Goal: Transaction & Acquisition: Obtain resource

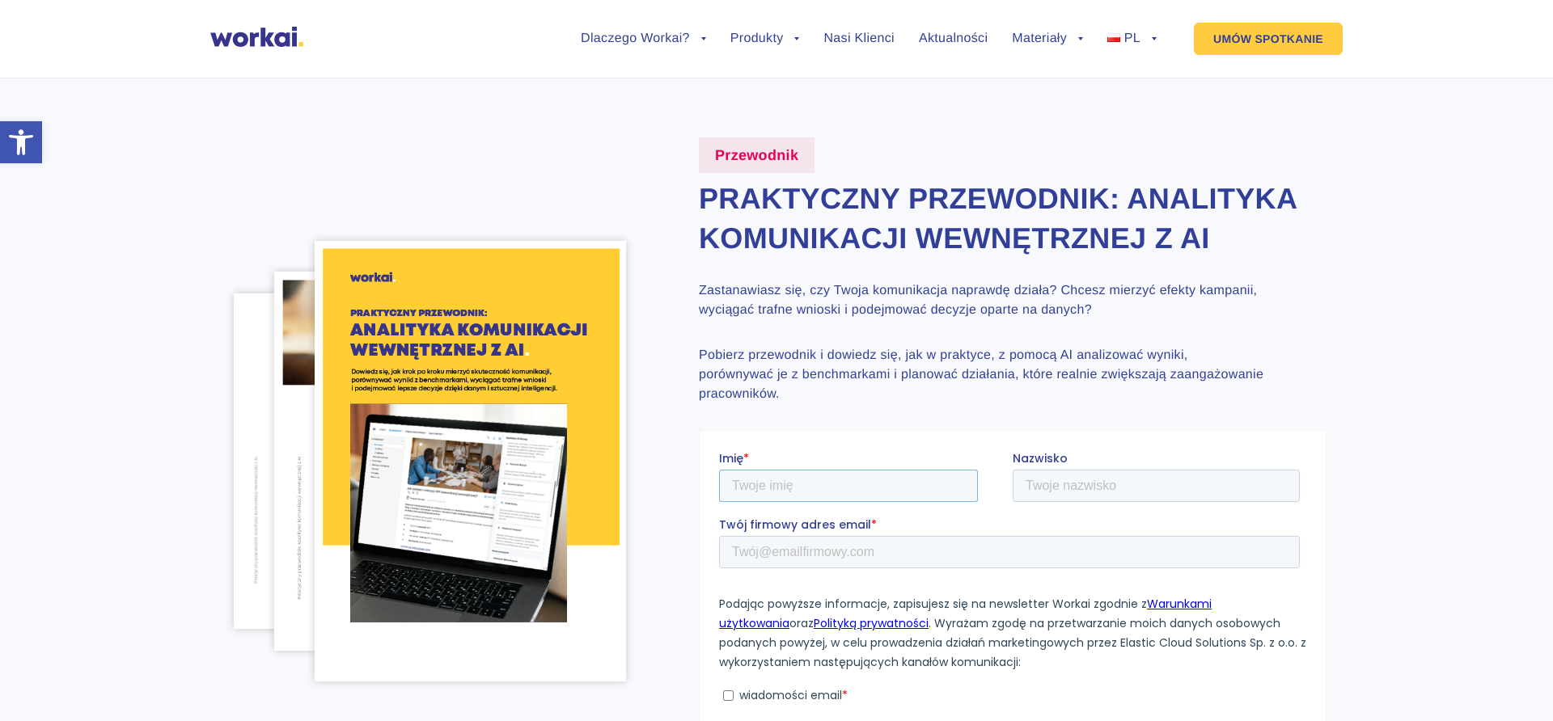
click at [834, 493] on input "Imię *" at bounding box center [848, 485] width 259 height 32
type input "Ewelina"
click at [1077, 479] on input "Nazwisko" at bounding box center [1156, 485] width 287 height 32
type input "Wasilewska"
click at [916, 559] on input "Twój firmowy adres email *" at bounding box center [1009, 551] width 581 height 32
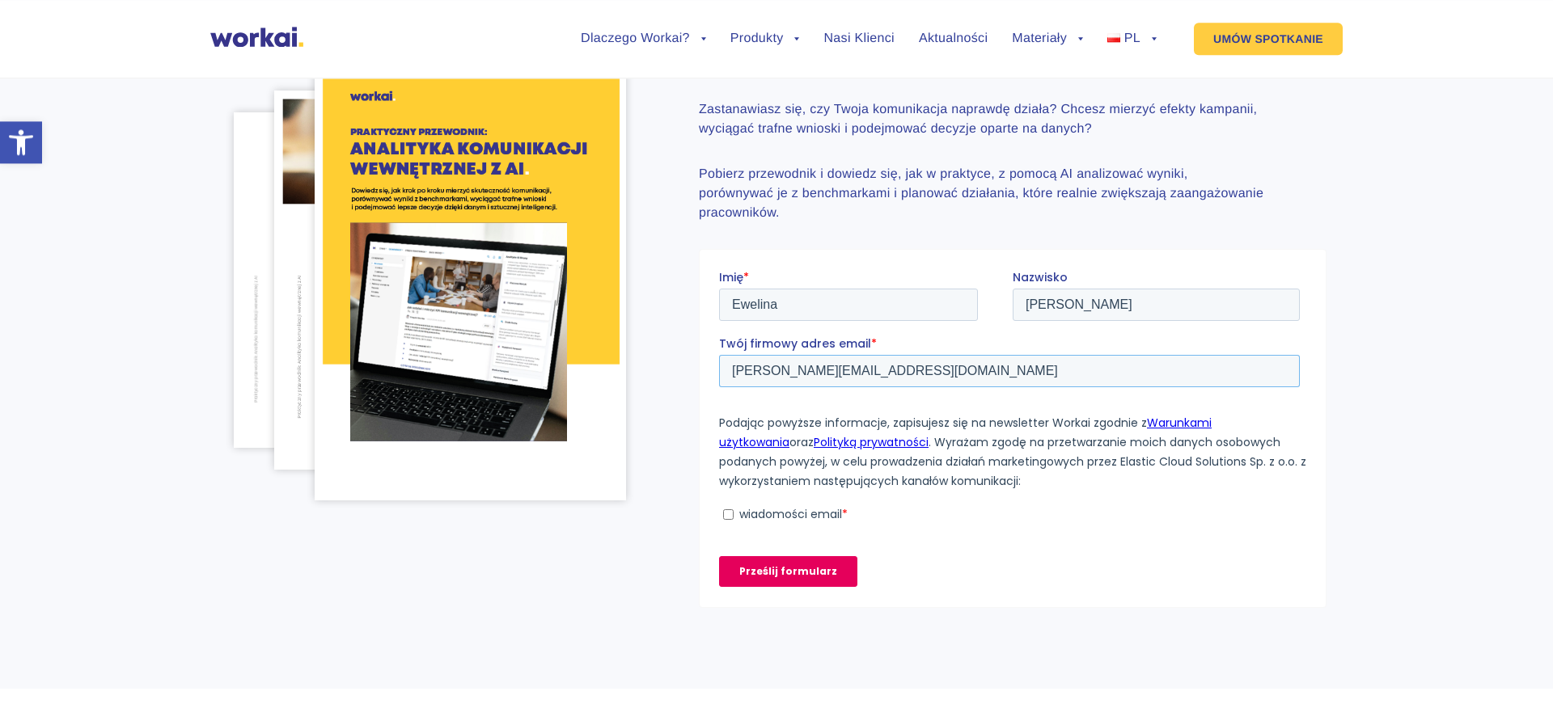
scroll to position [275, 0]
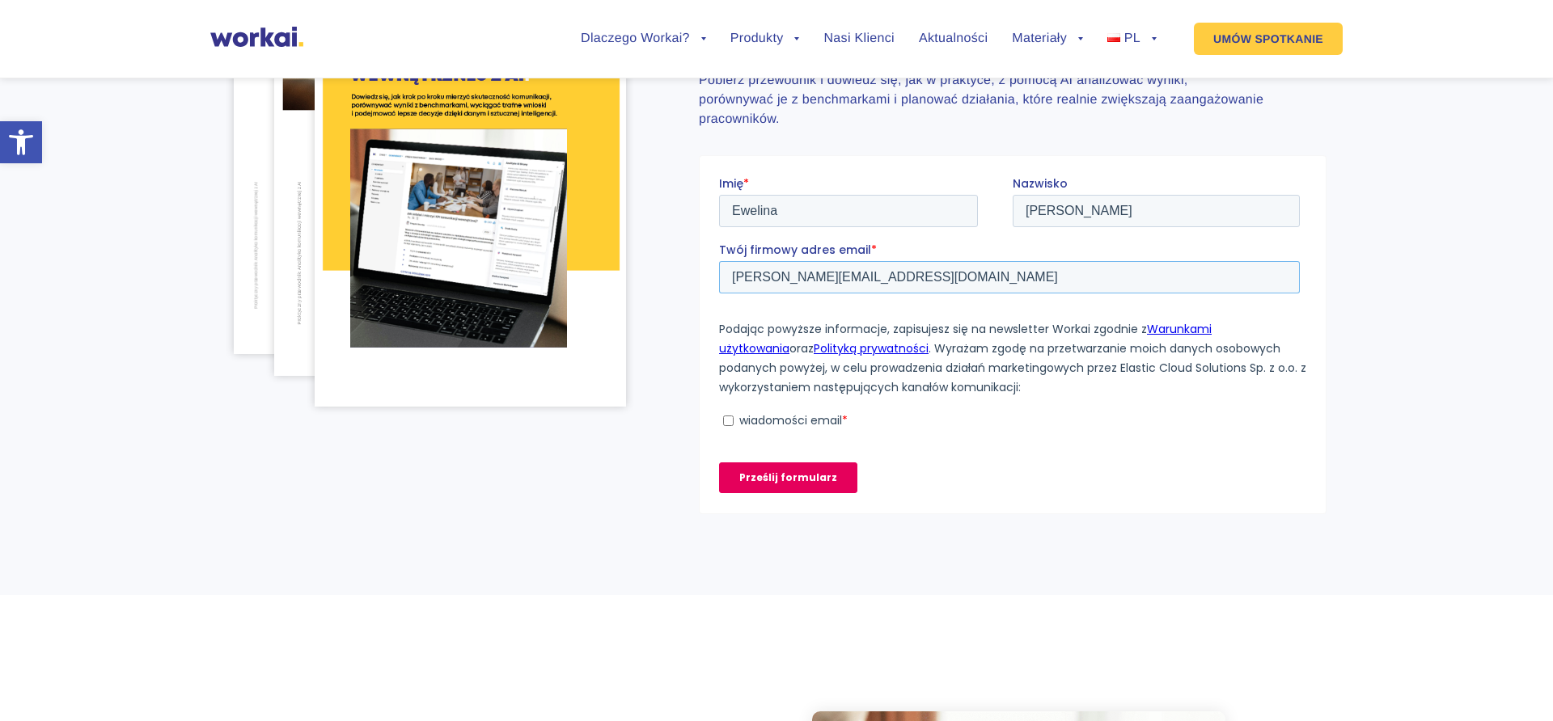
type input "ewasilewska@archiwa.gov.pl"
click at [730, 418] on input "wiadomości email *" at bounding box center [728, 420] width 11 height 11
checkbox input "true"
click at [755, 476] on input "Prześlij formularz" at bounding box center [788, 477] width 138 height 31
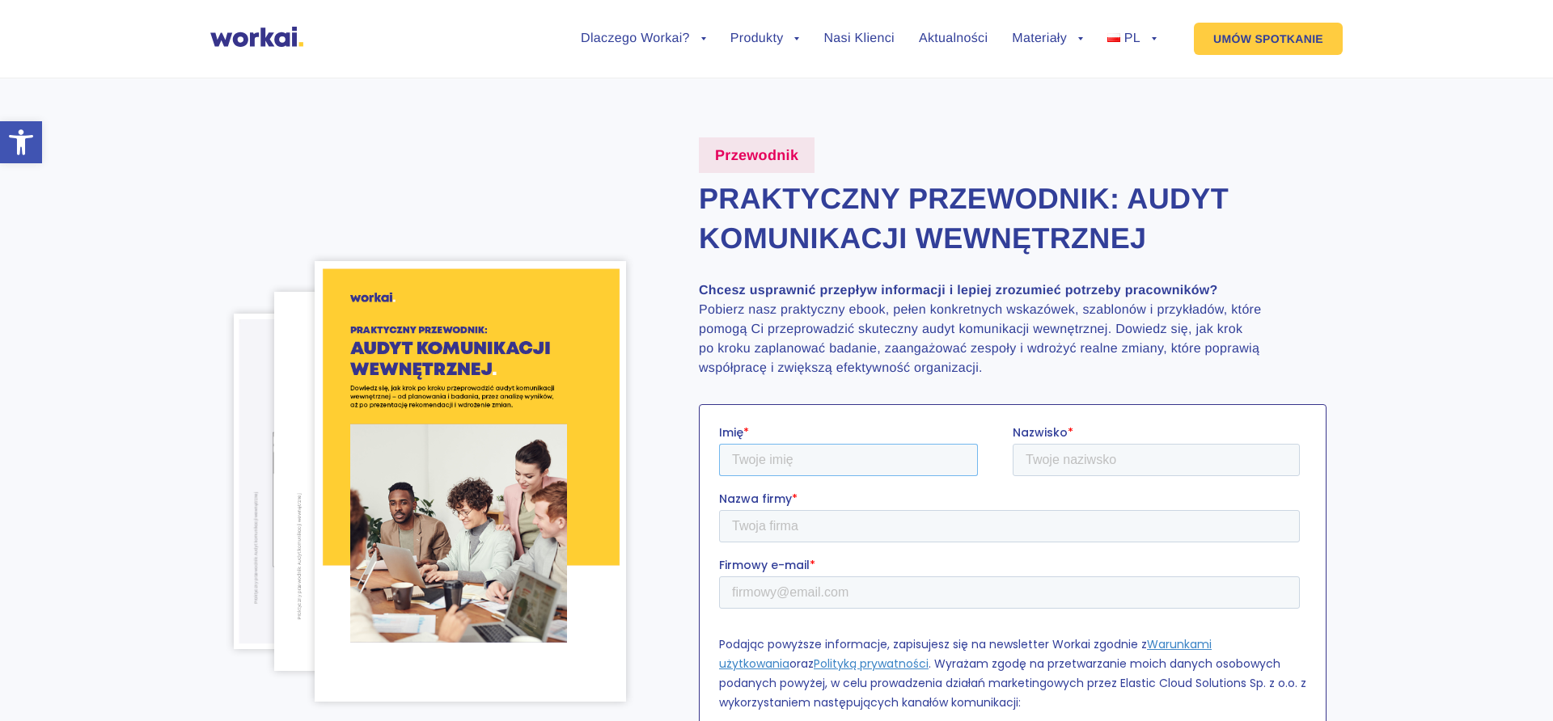
click at [860, 462] on input "Imię *" at bounding box center [848, 459] width 259 height 32
type input "Ewelina"
click at [1047, 460] on input "Nazwisko *" at bounding box center [1156, 459] width 287 height 32
type input "Wasilewska"
click at [861, 526] on input "Nazwa firmy *" at bounding box center [1009, 526] width 581 height 32
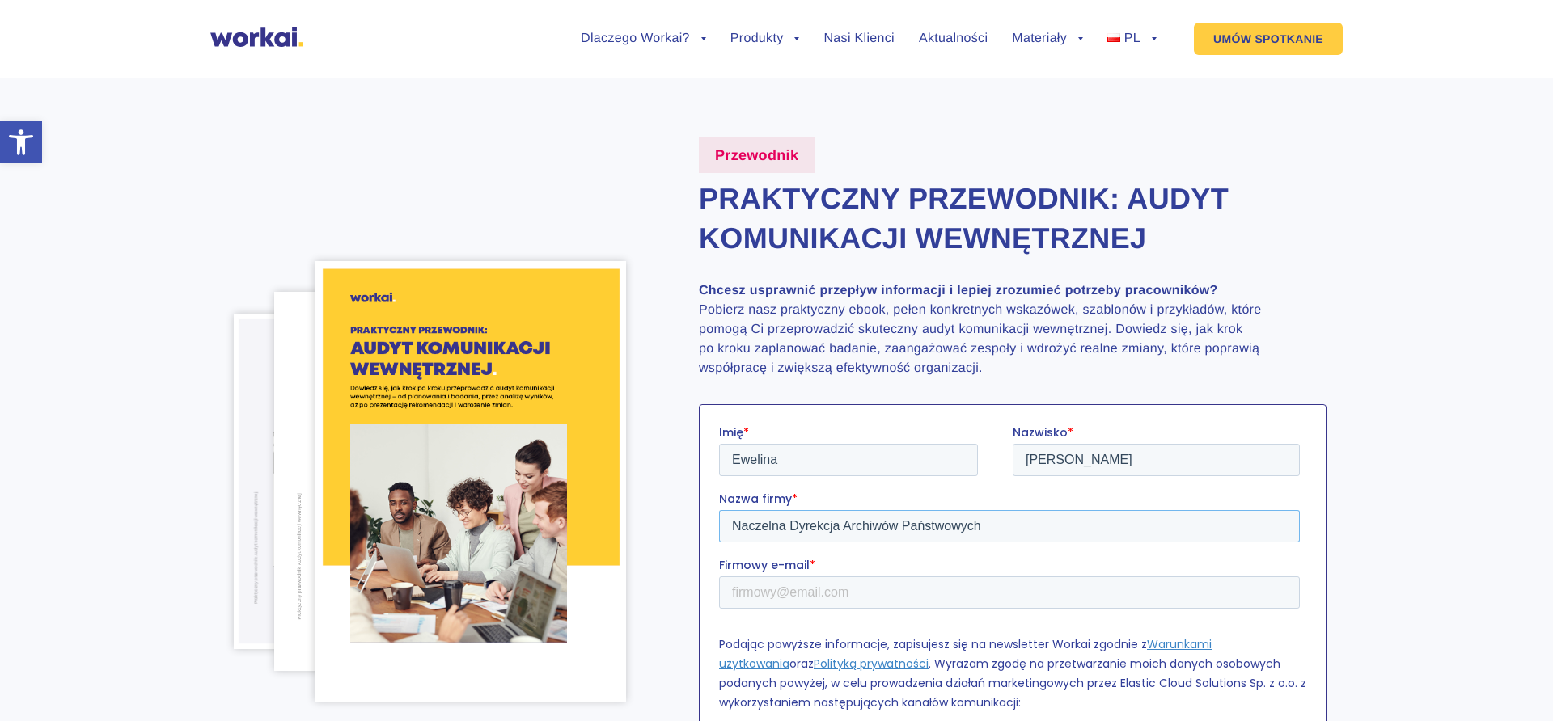
type input "Naczelna Dyrekcja Archiwów Państwowych"
click at [899, 593] on input "Firmowy e-mail *" at bounding box center [1009, 592] width 581 height 32
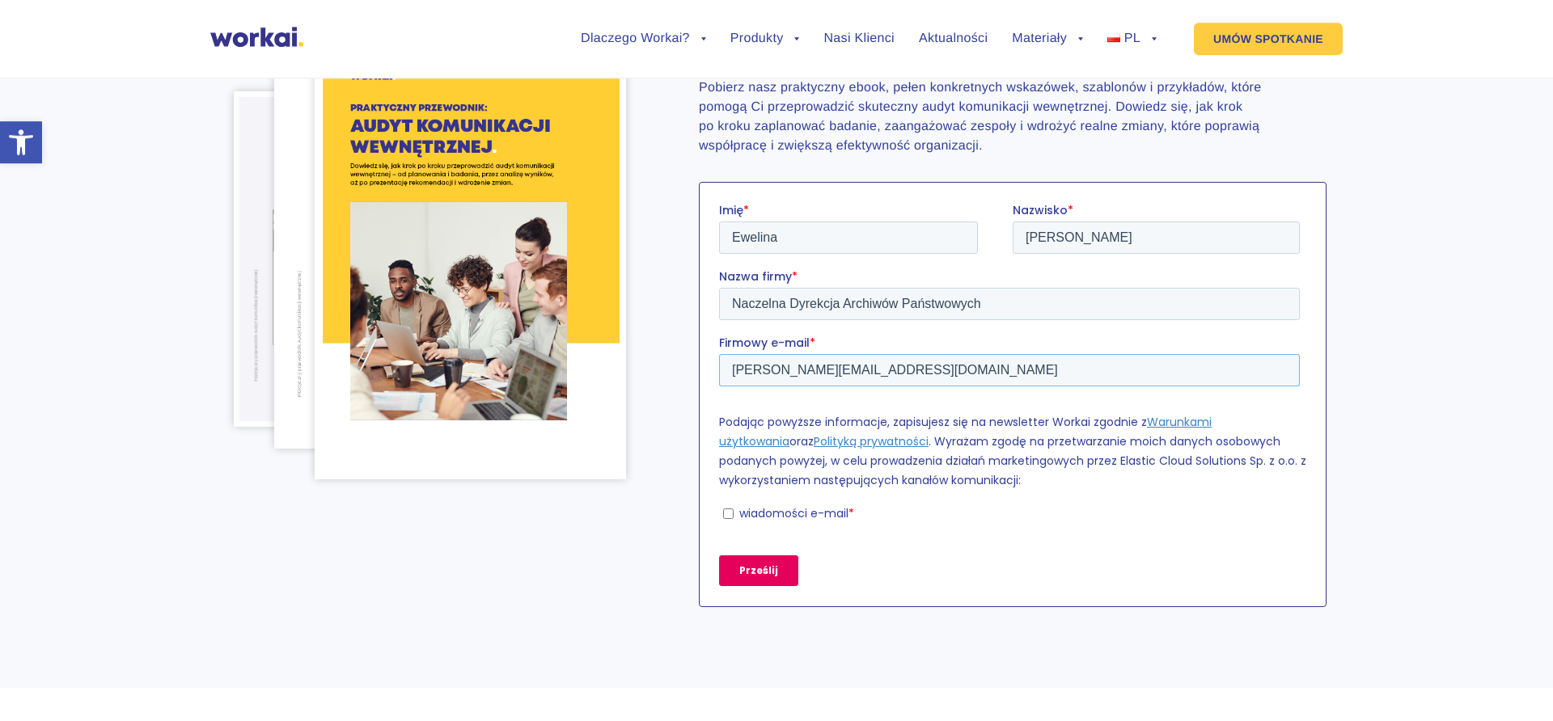
scroll to position [275, 0]
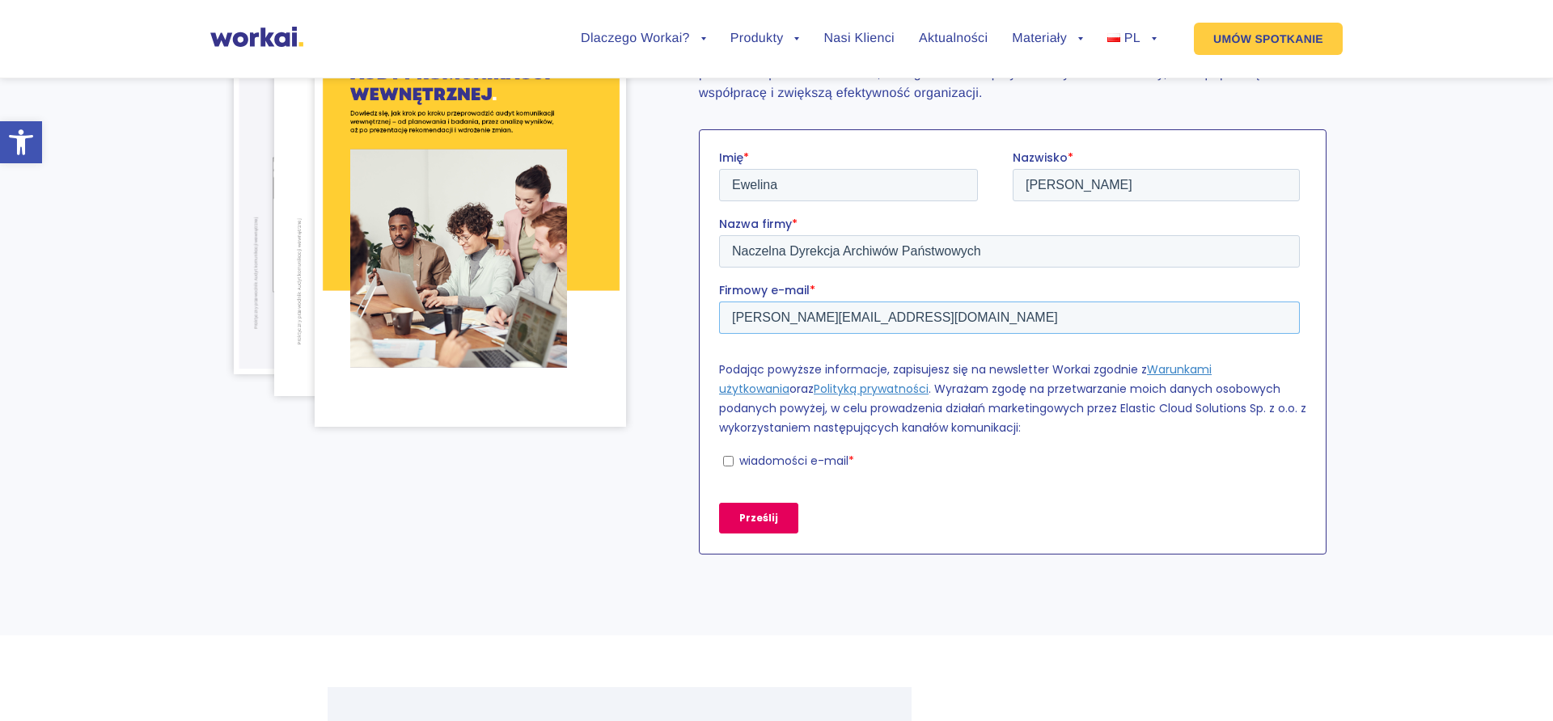
type input "ewasilewska@archiwa.gov.pl"
click at [725, 460] on input "wiadomości e-mail *" at bounding box center [728, 460] width 11 height 11
checkbox input "true"
click at [759, 515] on input "Prześlij" at bounding box center [758, 517] width 79 height 31
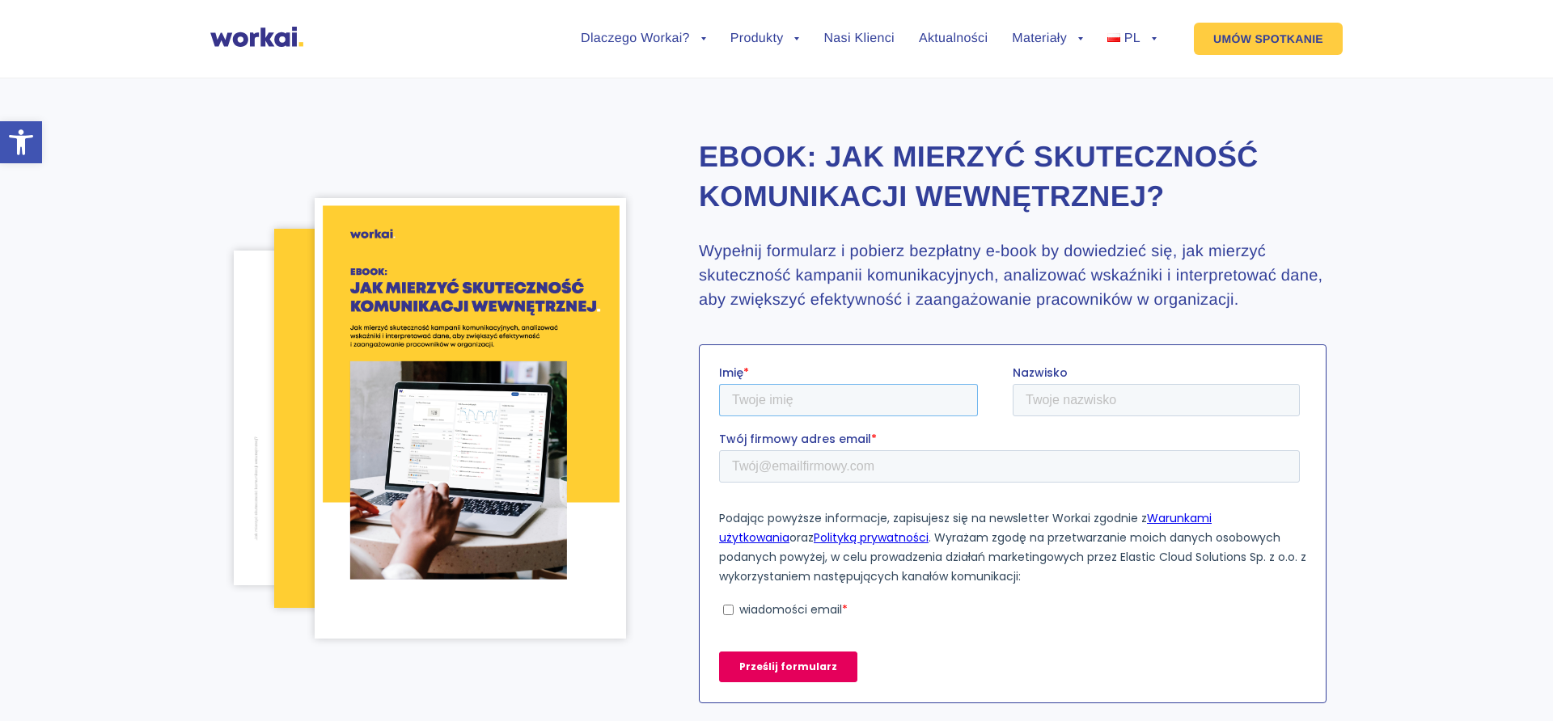
click at [814, 403] on input "Imię *" at bounding box center [848, 399] width 259 height 32
type input "Ewelina"
click at [1034, 402] on input "Nazwisko" at bounding box center [1156, 399] width 287 height 32
type input "Wasilewska"
click at [895, 470] on input "Twój firmowy adres email *" at bounding box center [1009, 466] width 581 height 32
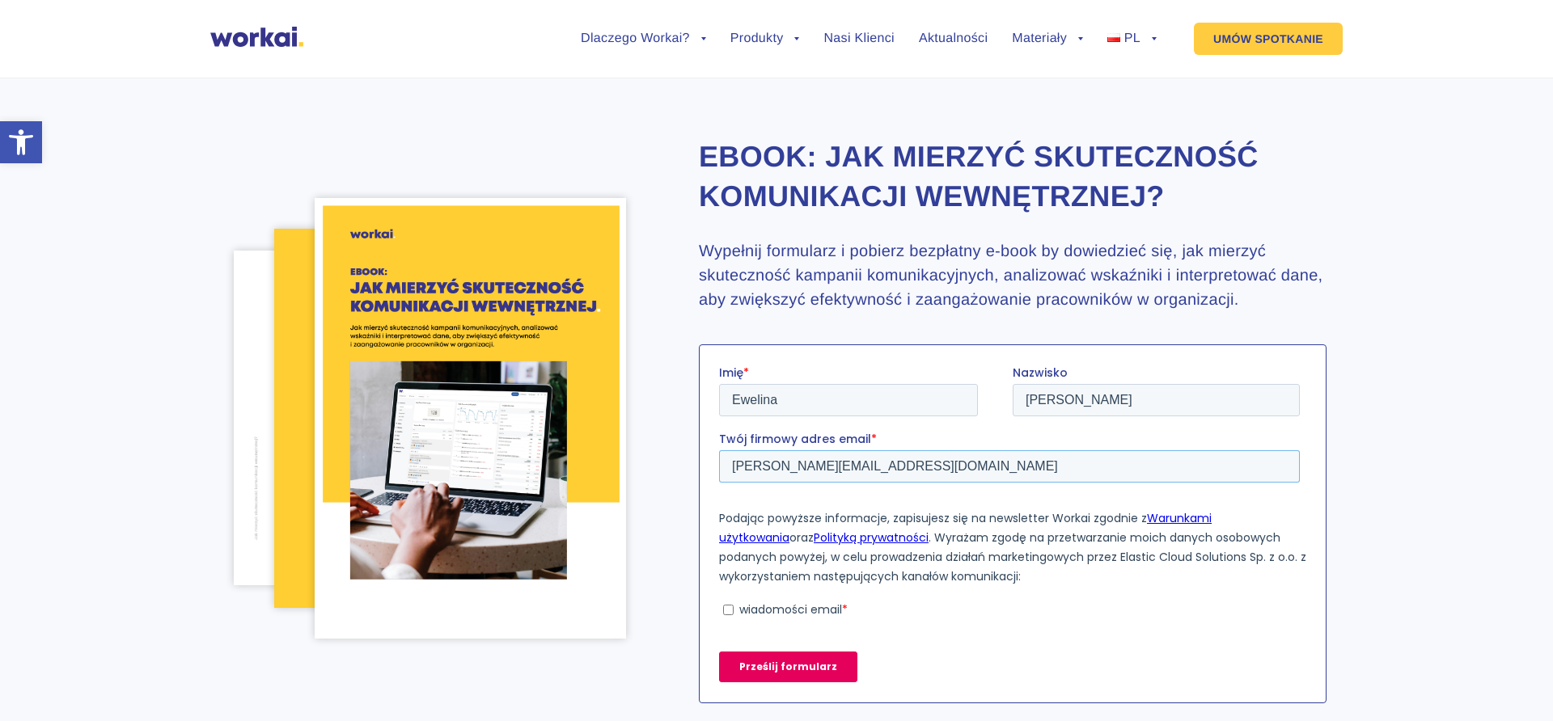
type input "ewasilewska@archiwa.gov.pl"
click at [727, 608] on input "wiadomości email *" at bounding box center [728, 609] width 11 height 11
checkbox input "true"
click at [762, 670] on input "Prześlij formularz" at bounding box center [788, 666] width 138 height 31
